Goal: Information Seeking & Learning: Learn about a topic

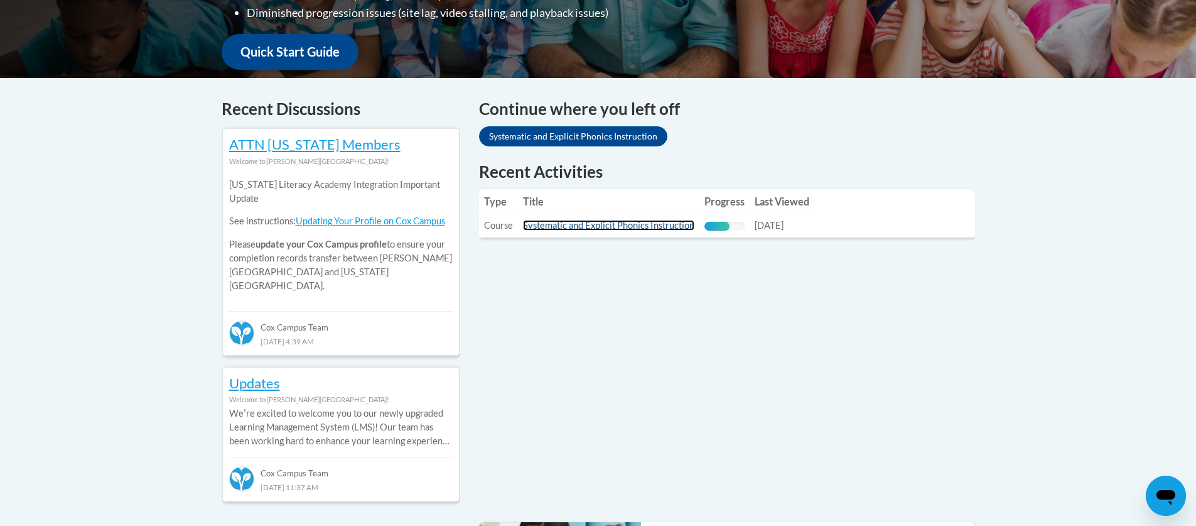
click at [671, 227] on link "Systematic and Explicit Phonics Instruction" at bounding box center [608, 225] width 171 height 11
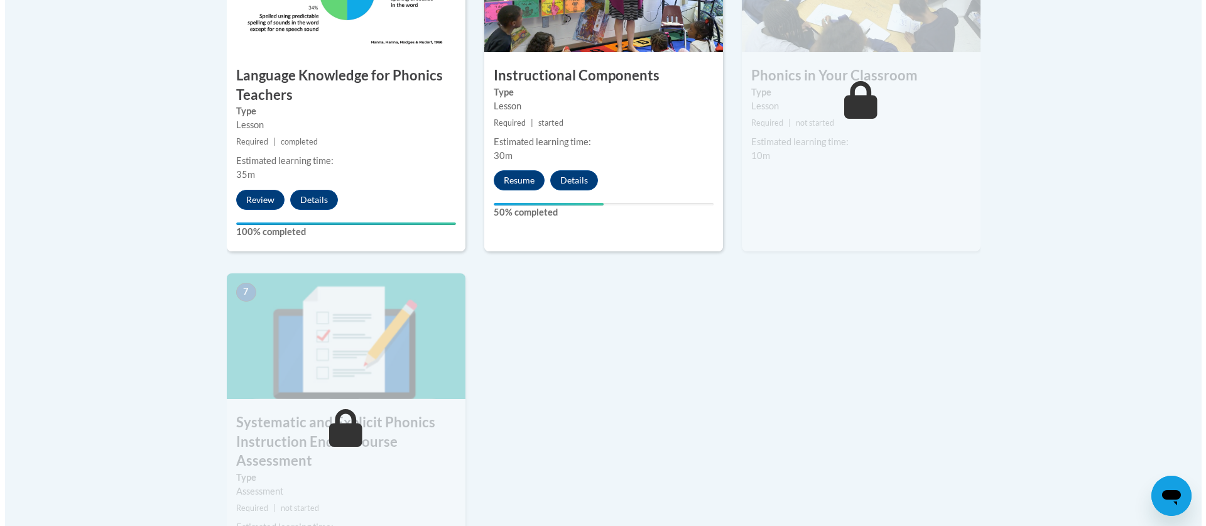
scroll to position [859, 0]
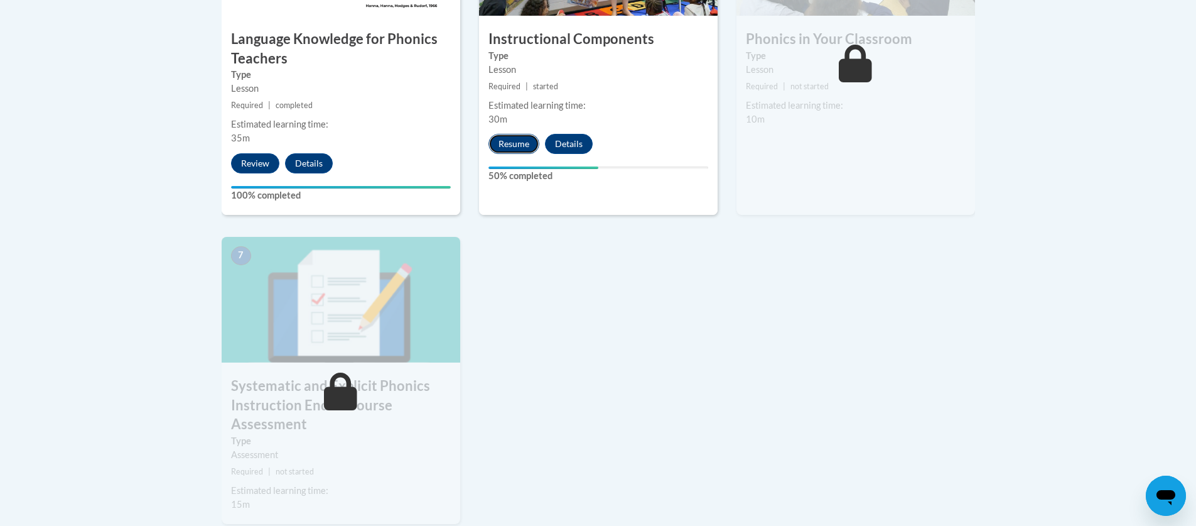
click at [522, 144] on button "Resume" at bounding box center [513, 144] width 51 height 20
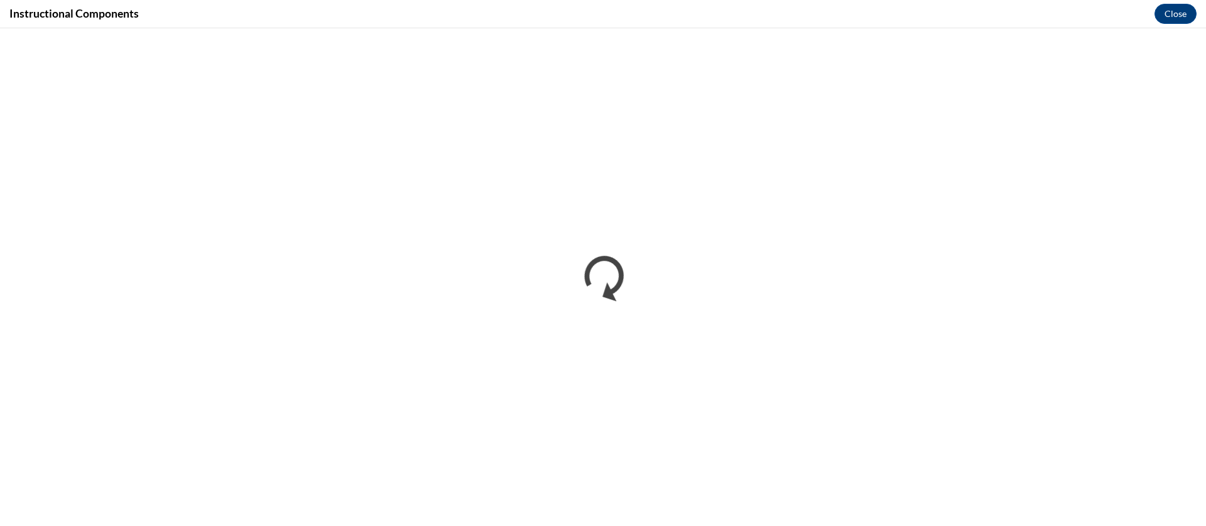
scroll to position [0, 0]
